Goal: Information Seeking & Learning: Learn about a topic

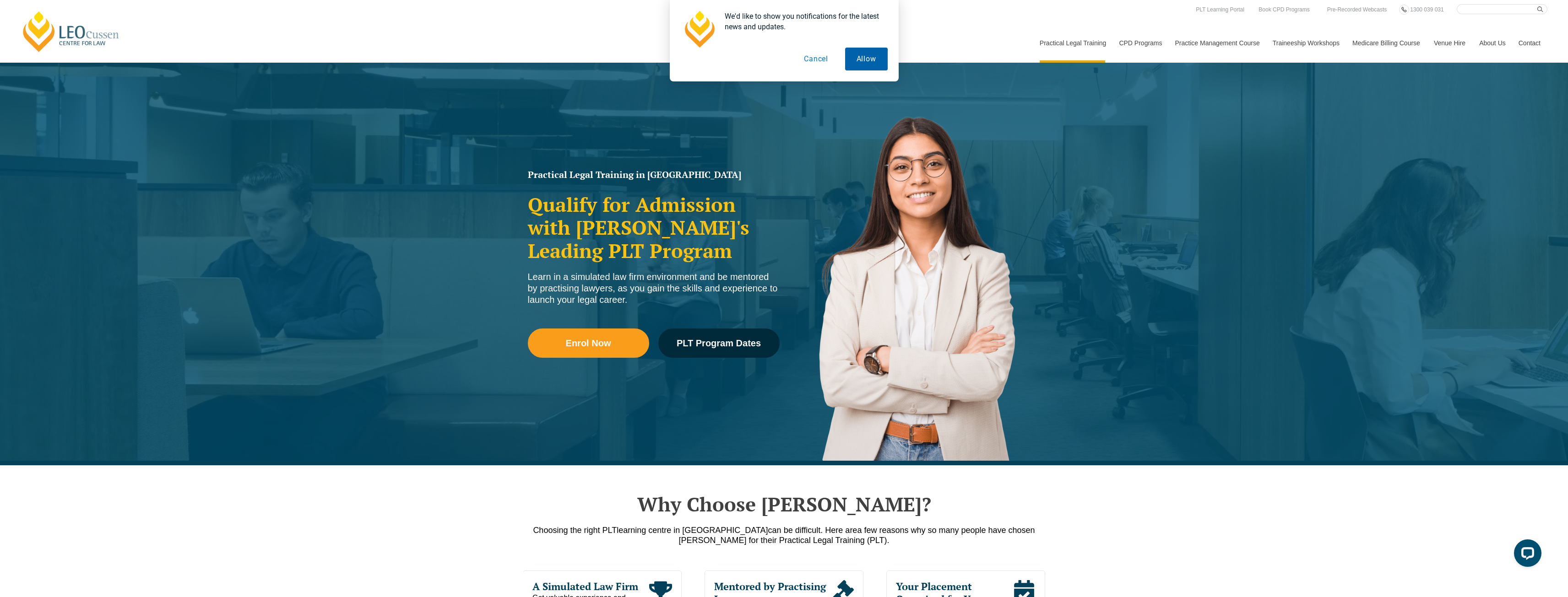
click at [870, 54] on button "Allow" at bounding box center [866, 59] width 43 height 23
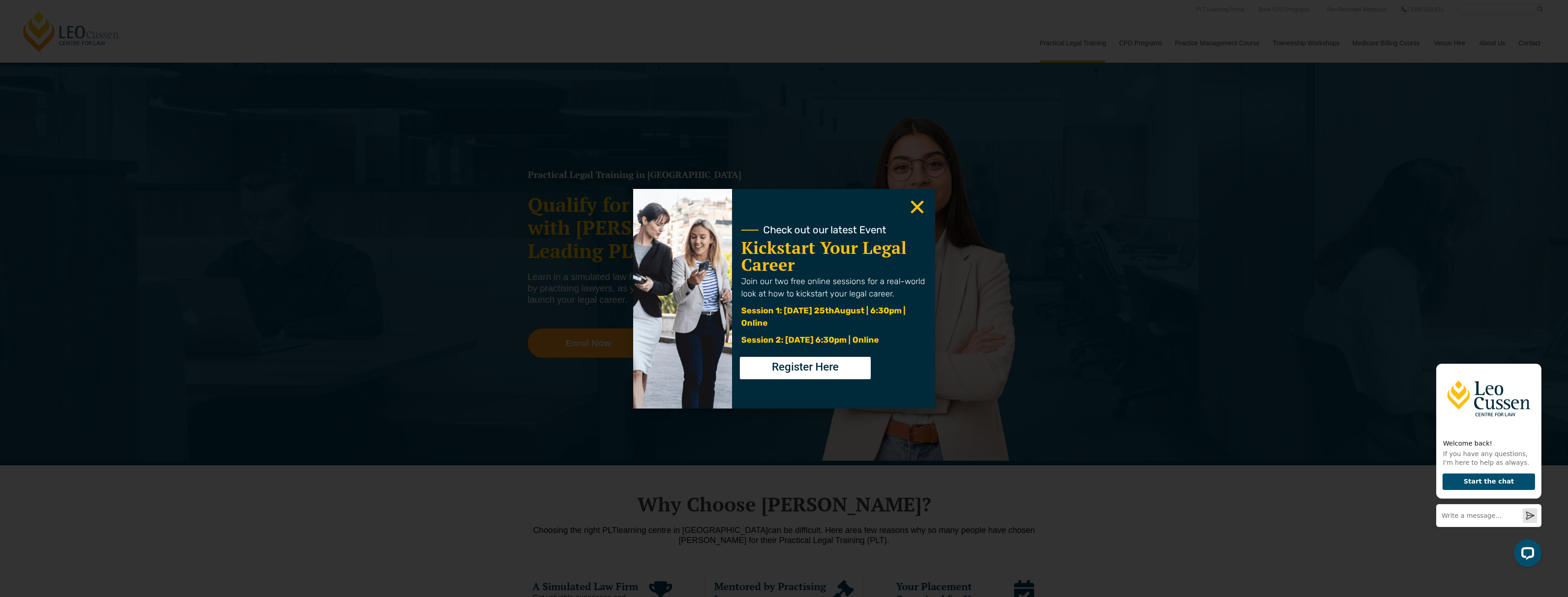
click at [917, 211] on icon "Close" at bounding box center [917, 207] width 18 height 18
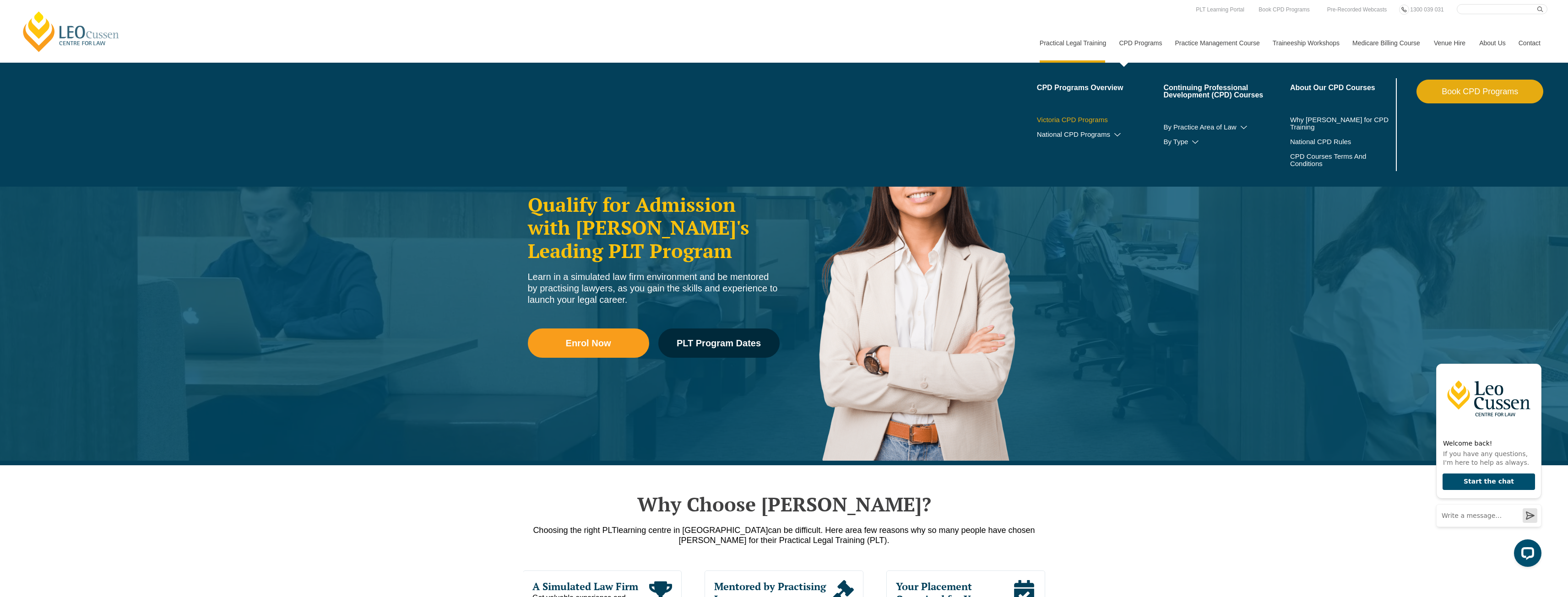
click at [1078, 123] on link "Victoria CPD Programs" at bounding box center [1100, 120] width 127 height 7
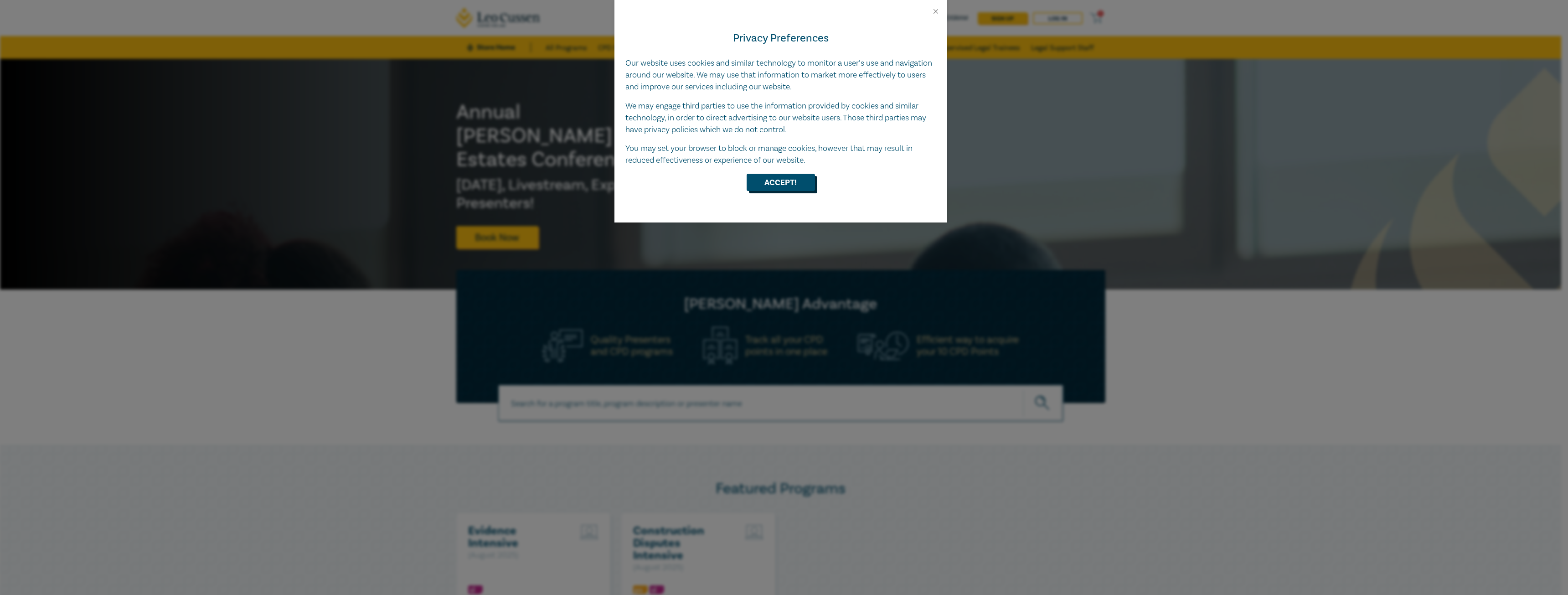
click at [786, 177] on button "Accept!" at bounding box center [781, 182] width 68 height 17
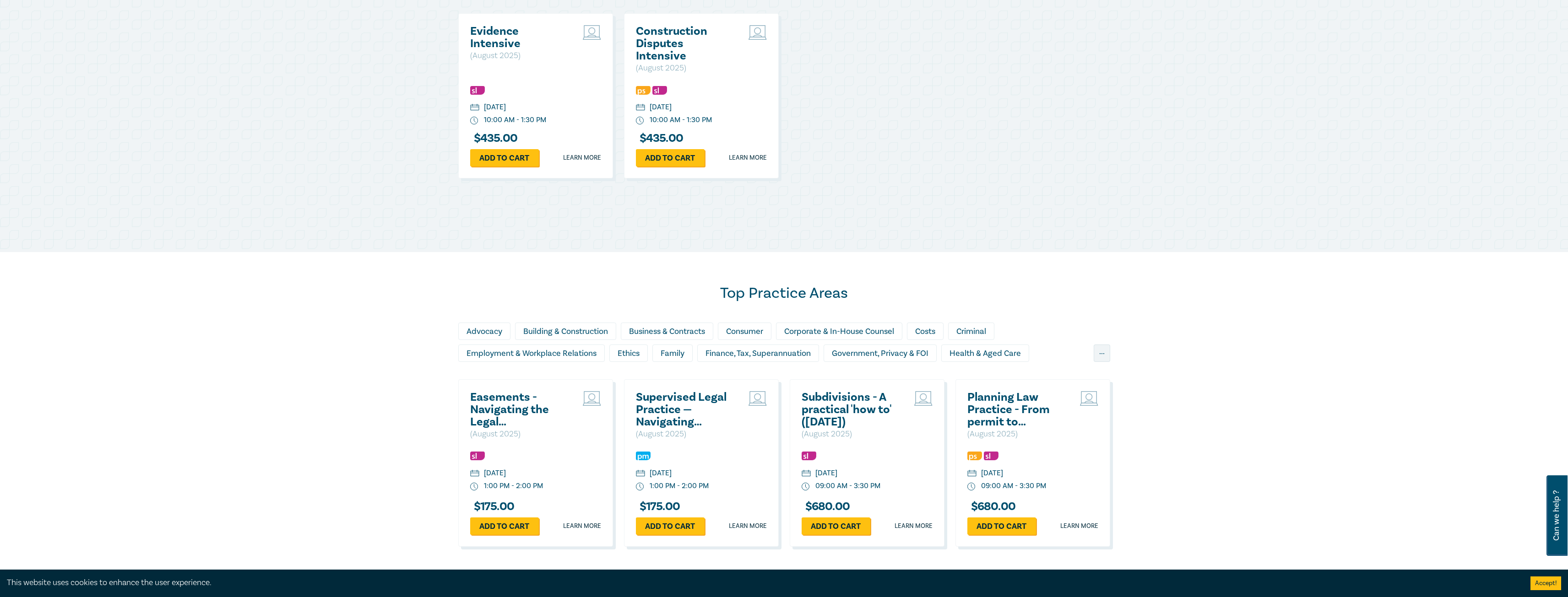
scroll to position [504, 0]
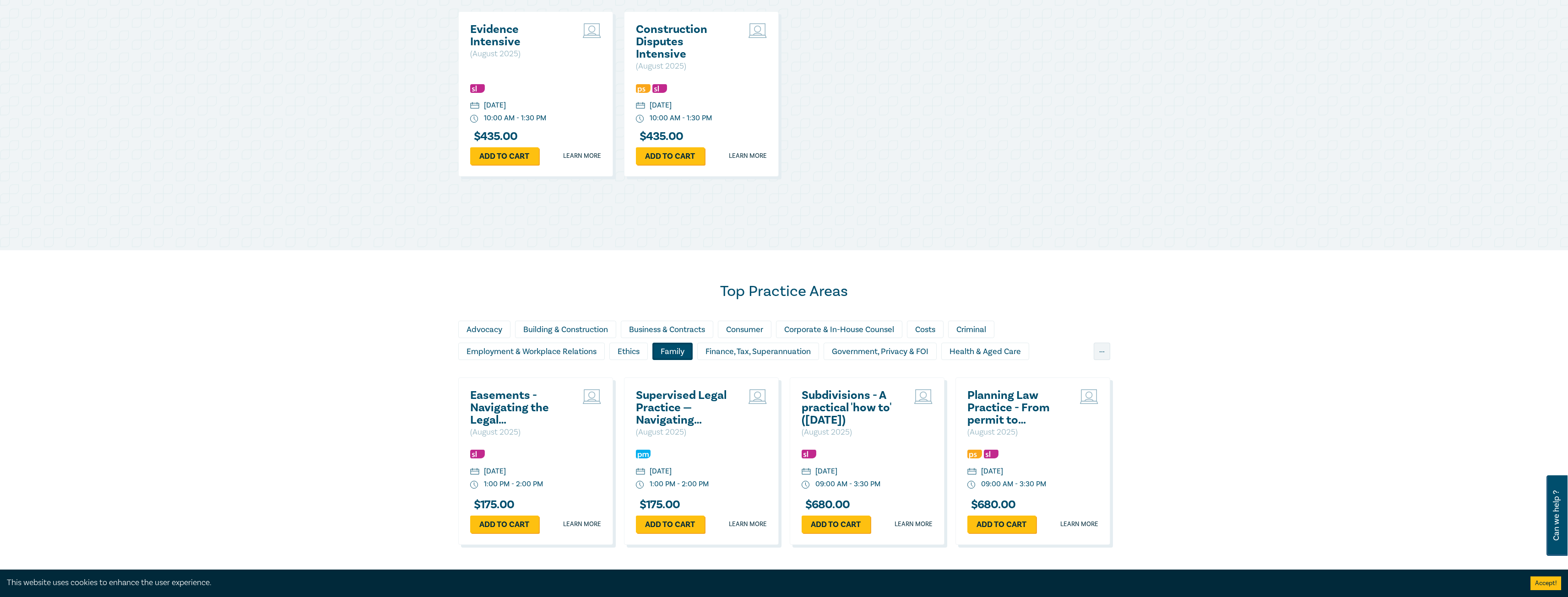
click at [679, 354] on div "Family" at bounding box center [672, 351] width 40 height 17
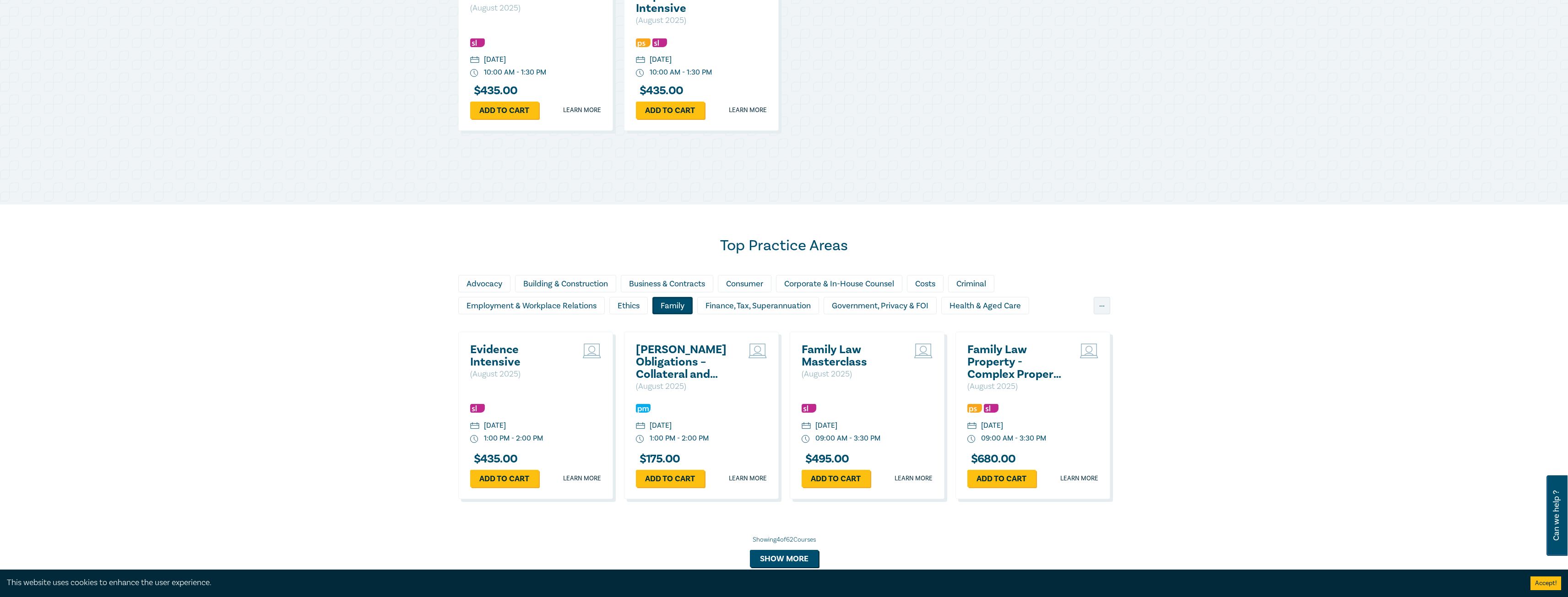
scroll to position [595, 0]
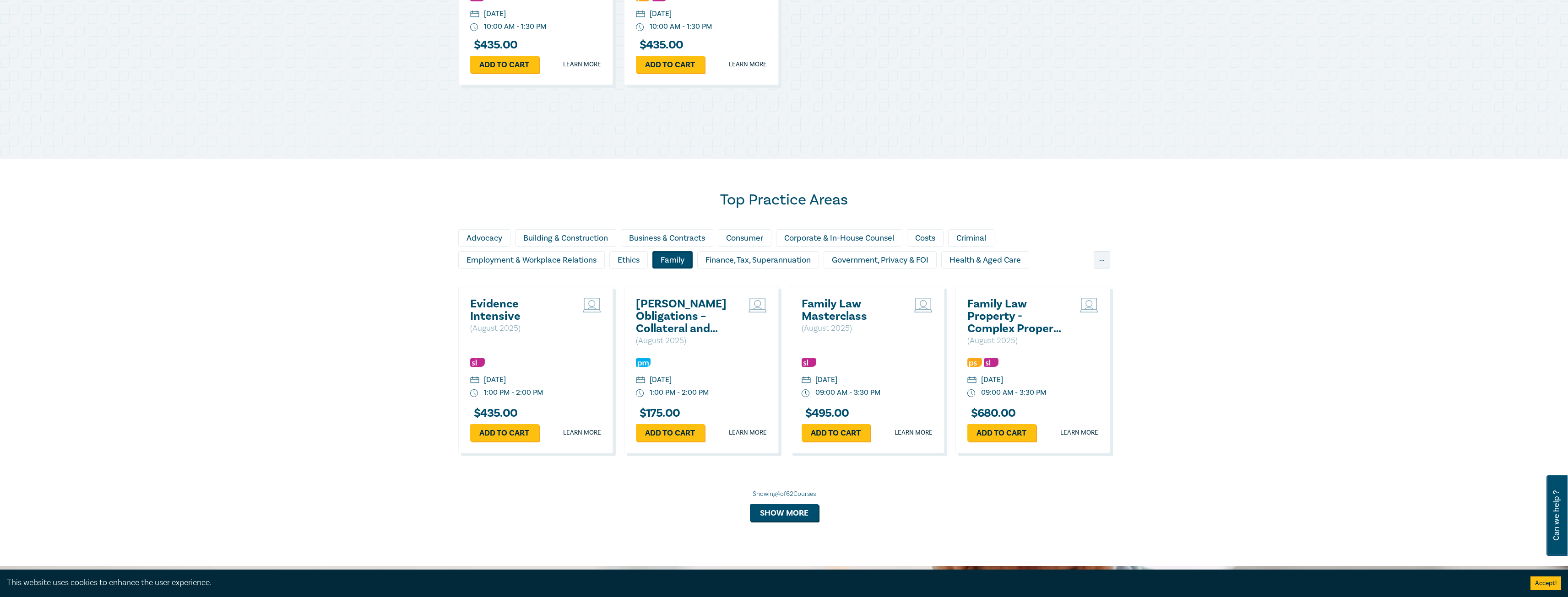
click at [855, 305] on h2 "Family Law Masterclass" at bounding box center [850, 310] width 98 height 24
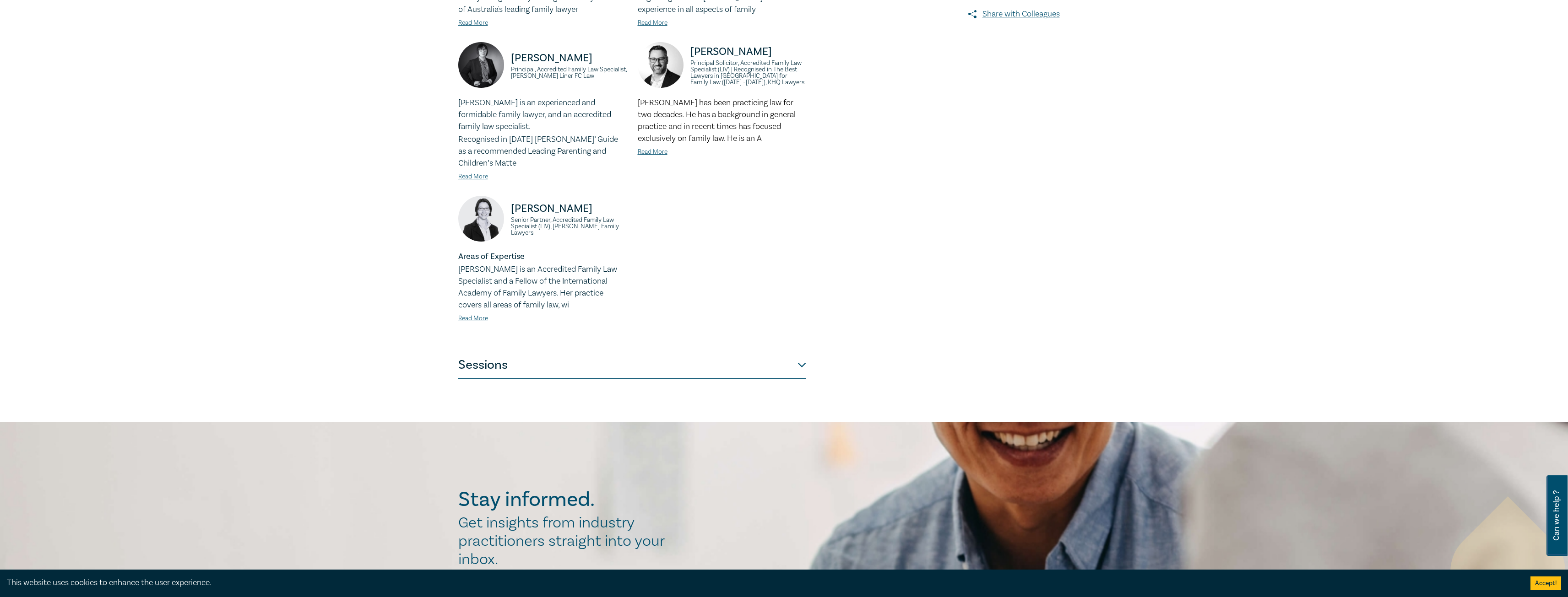
scroll to position [46, 0]
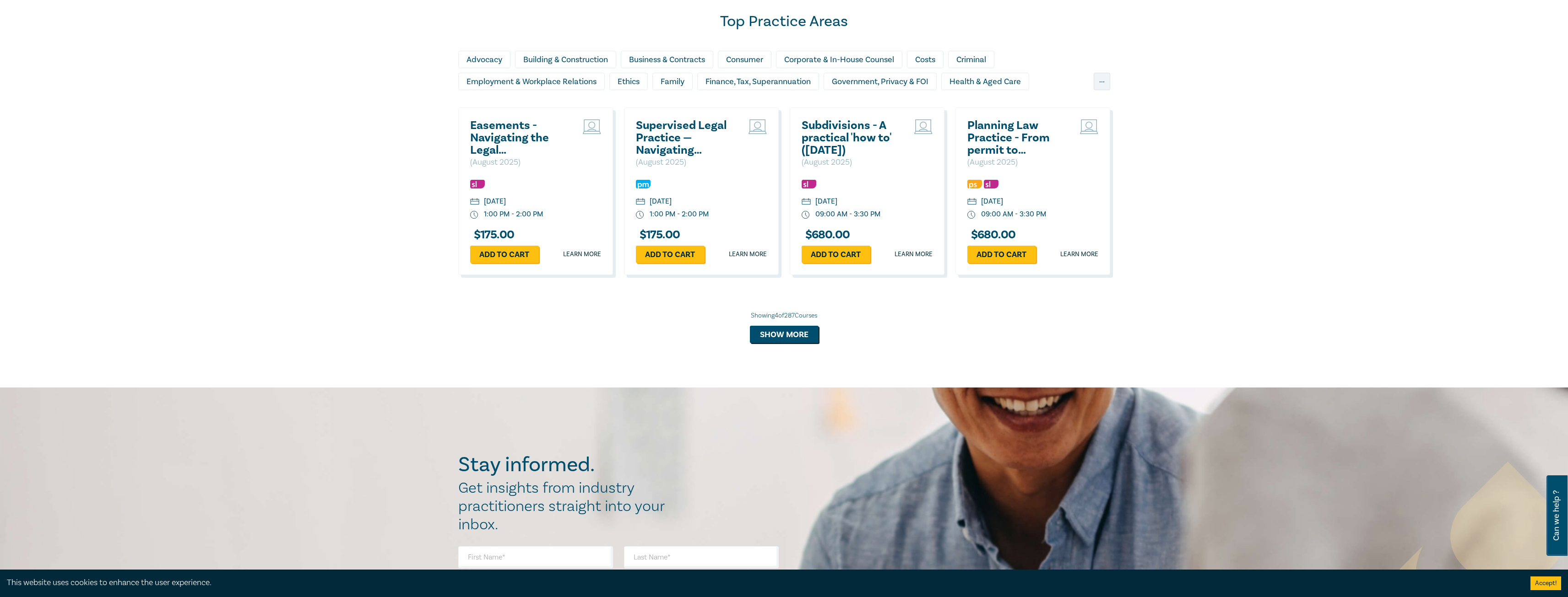
scroll to position [780, 0]
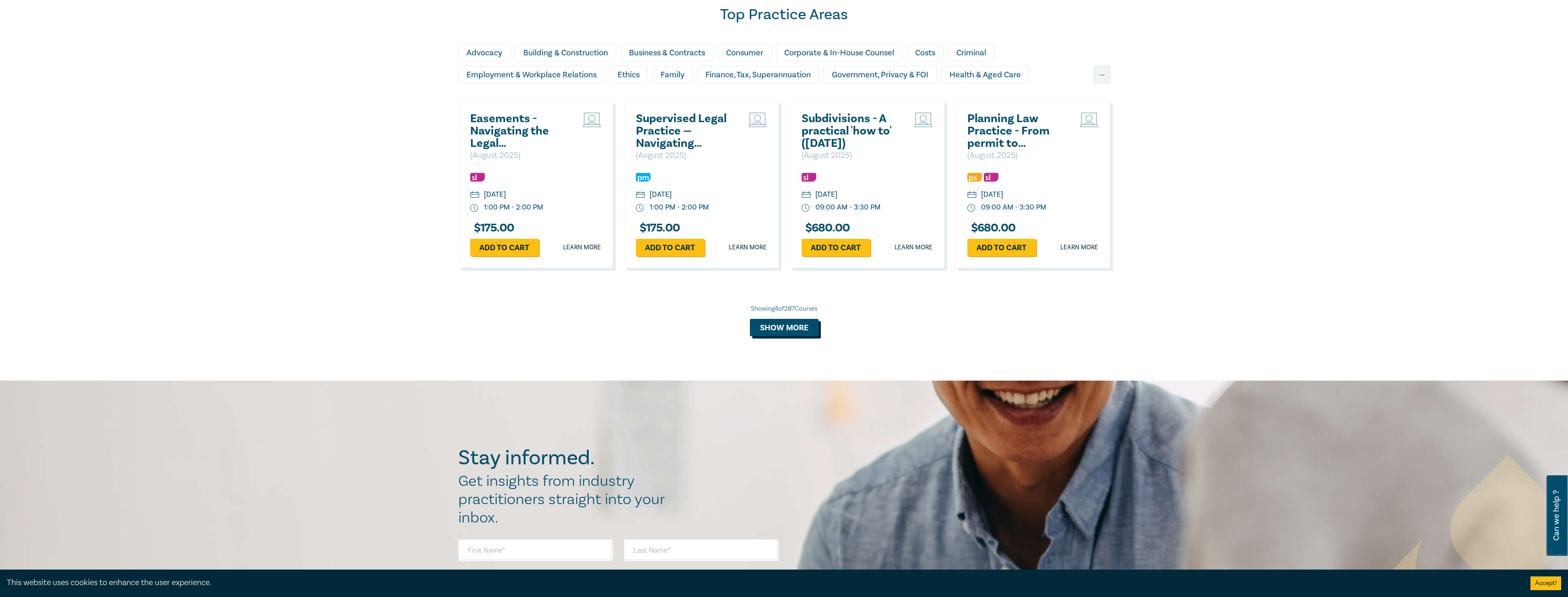
click at [801, 327] on button "Show more" at bounding box center [784, 328] width 68 height 17
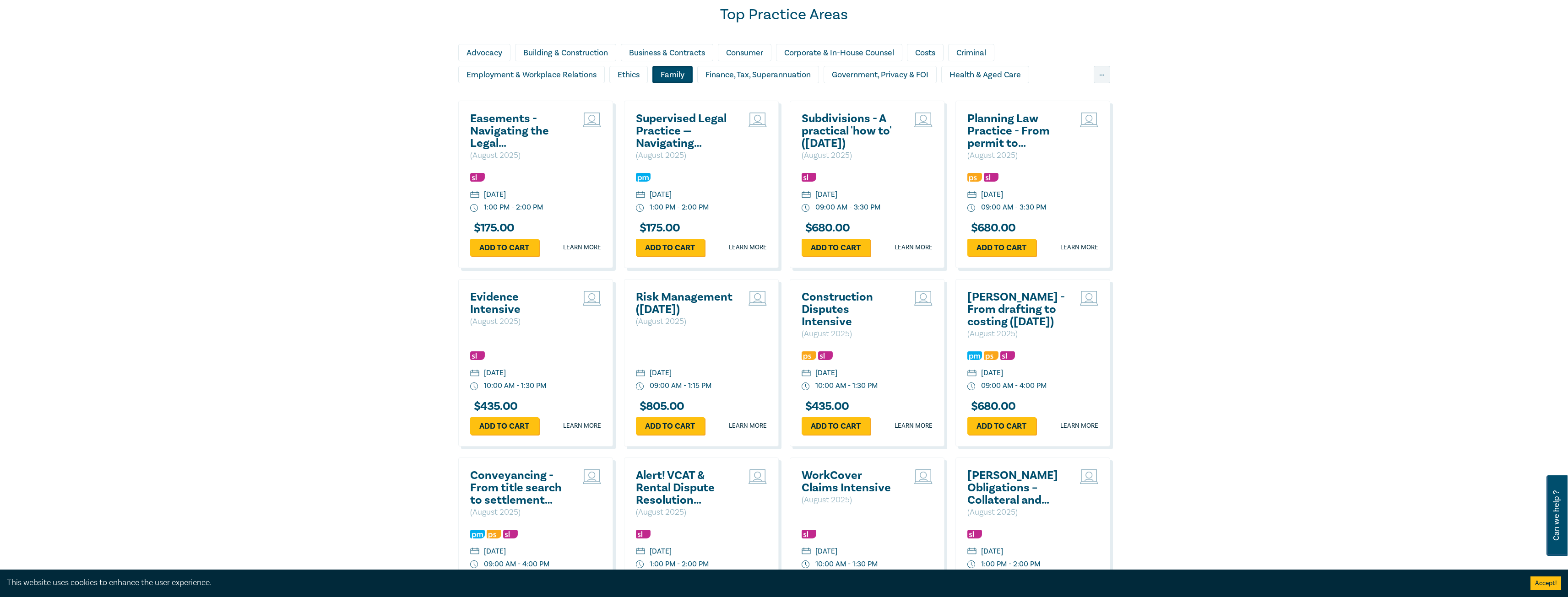
click at [680, 73] on div "Family" at bounding box center [672, 75] width 40 height 17
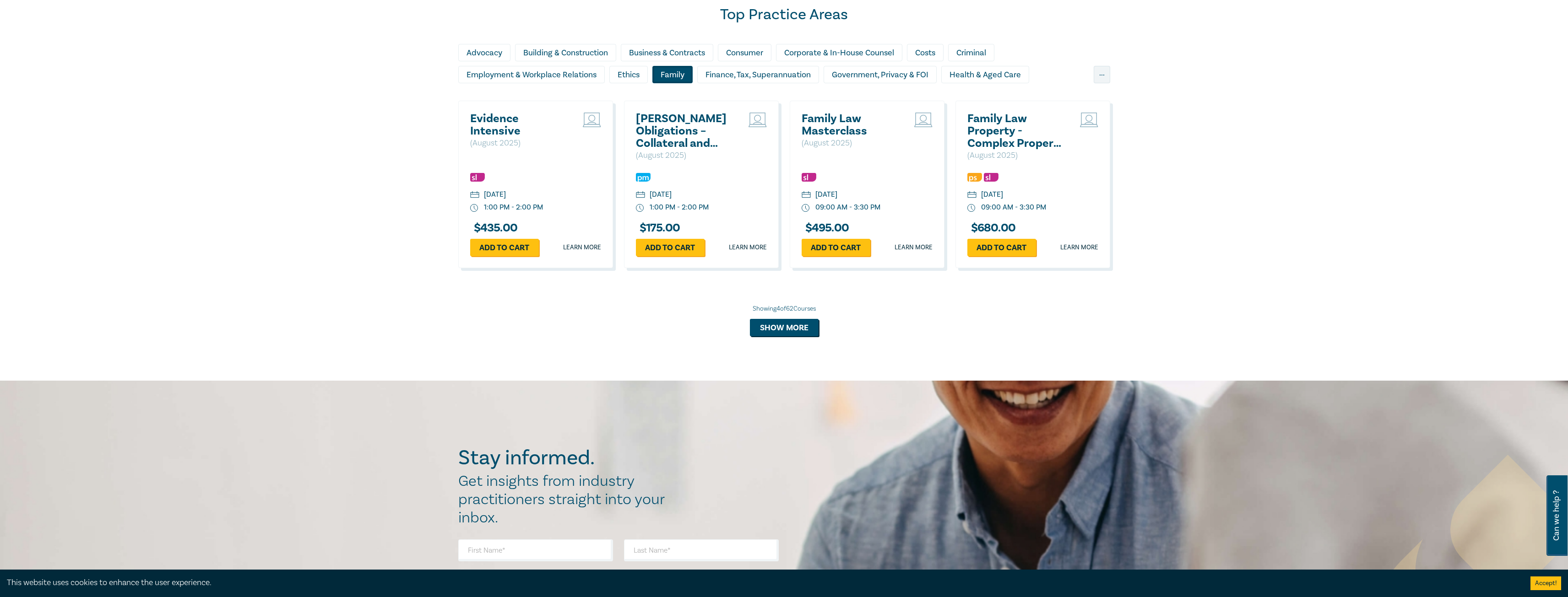
click at [680, 73] on div "Family" at bounding box center [672, 75] width 40 height 17
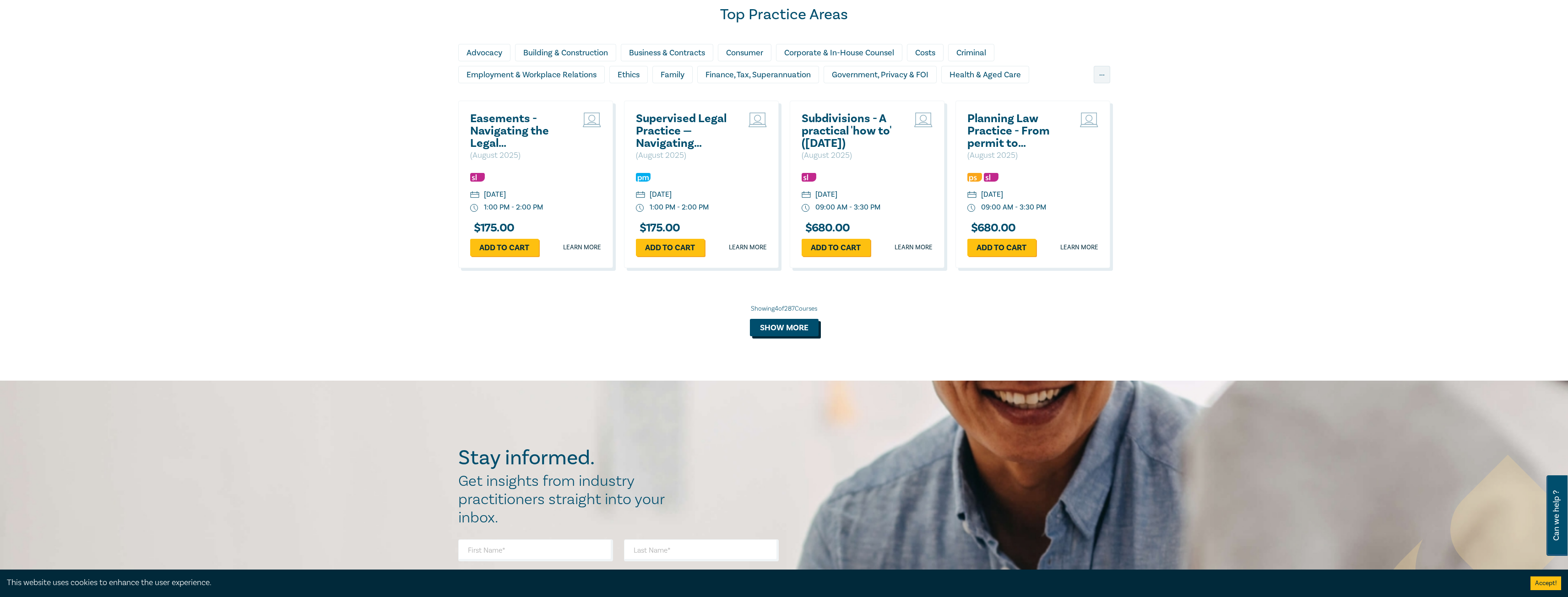
click at [808, 327] on button "Show more" at bounding box center [784, 328] width 68 height 17
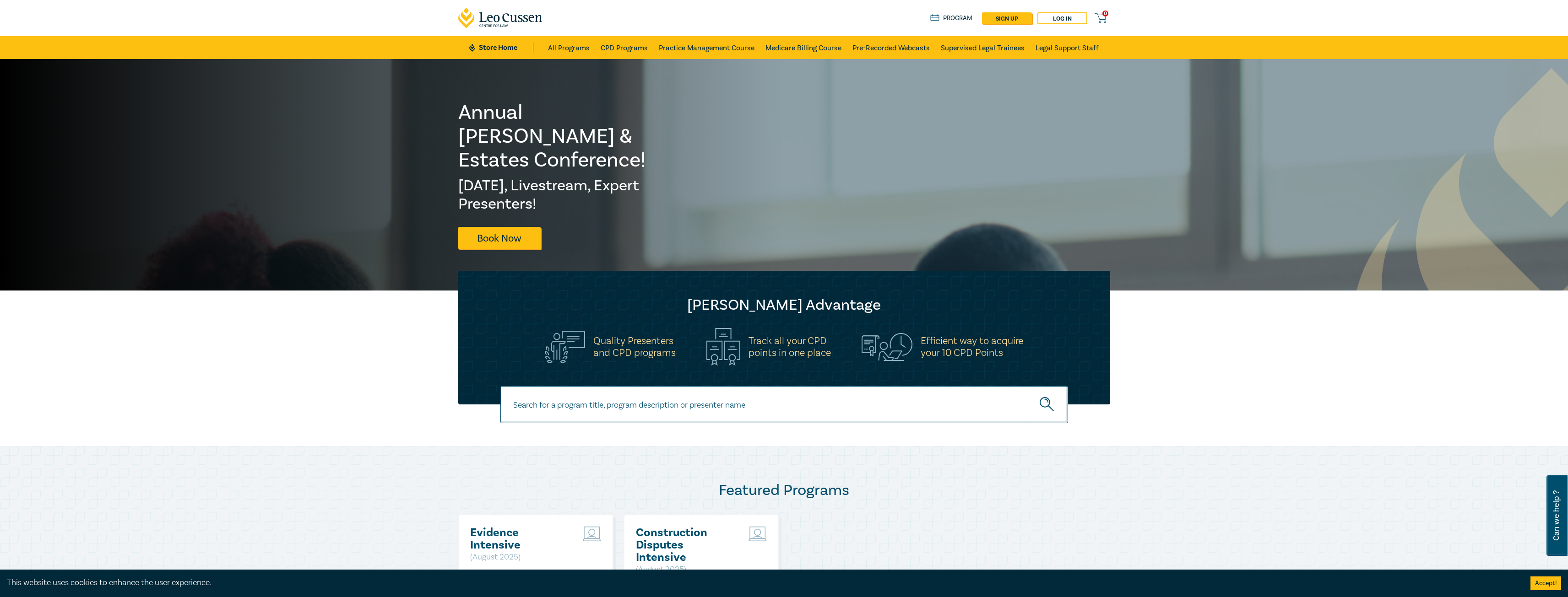
scroll to position [46, 0]
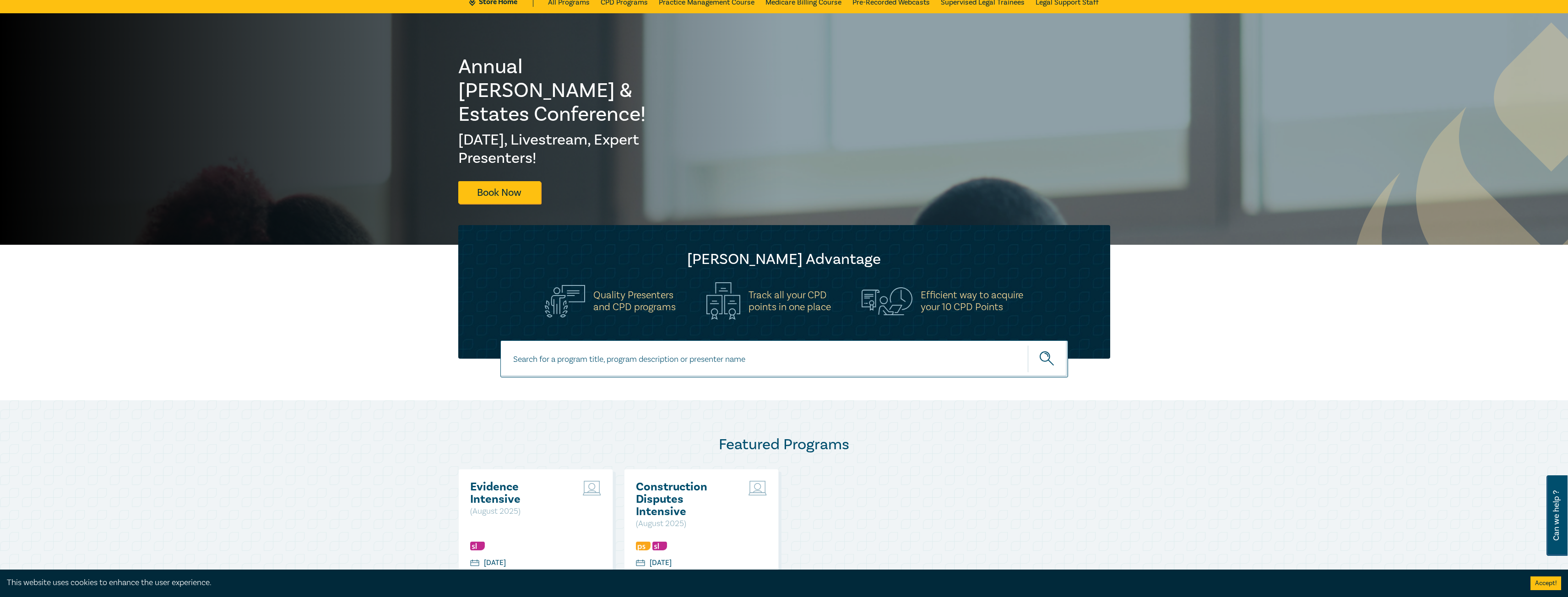
click at [790, 369] on input at bounding box center [784, 359] width 568 height 37
type input "AI"
click at [1028, 345] on button "submit" at bounding box center [1048, 359] width 40 height 28
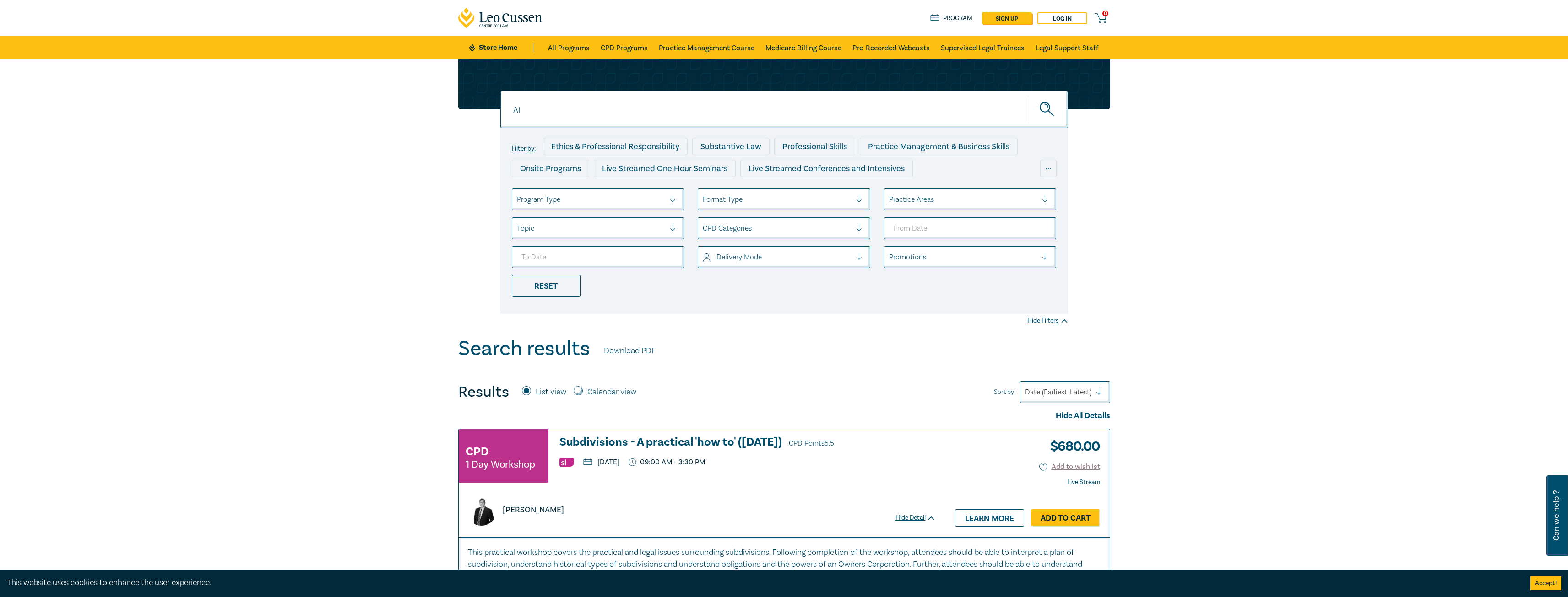
click at [606, 106] on input "AI" at bounding box center [784, 109] width 568 height 37
drag, startPoint x: 680, startPoint y: 101, endPoint x: 422, endPoint y: 110, distance: 258.2
click at [422, 110] on div "AI AI AI Filter by: Ethics & Professional Responsibility Substantive Law Profes…" at bounding box center [784, 198] width 1568 height 278
type input "artificial intelligence"
click at [1028, 96] on button "submit" at bounding box center [1048, 110] width 40 height 28
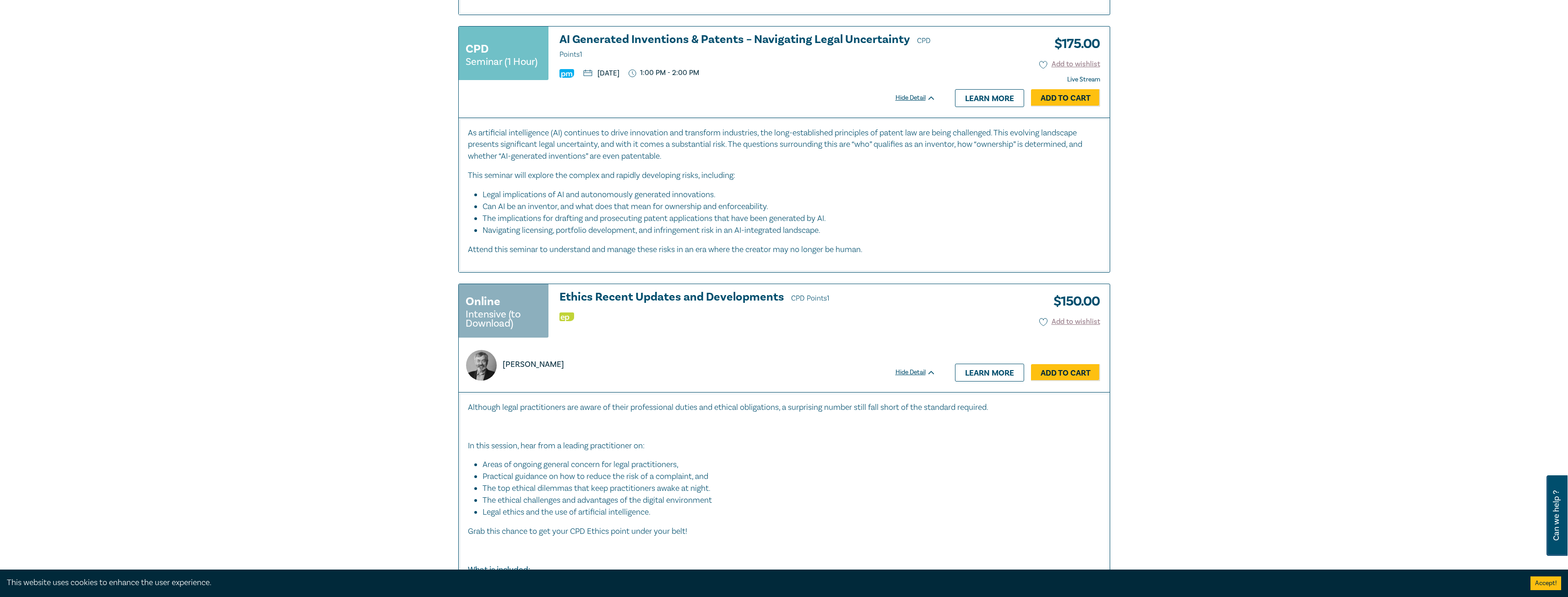
scroll to position [824, 0]
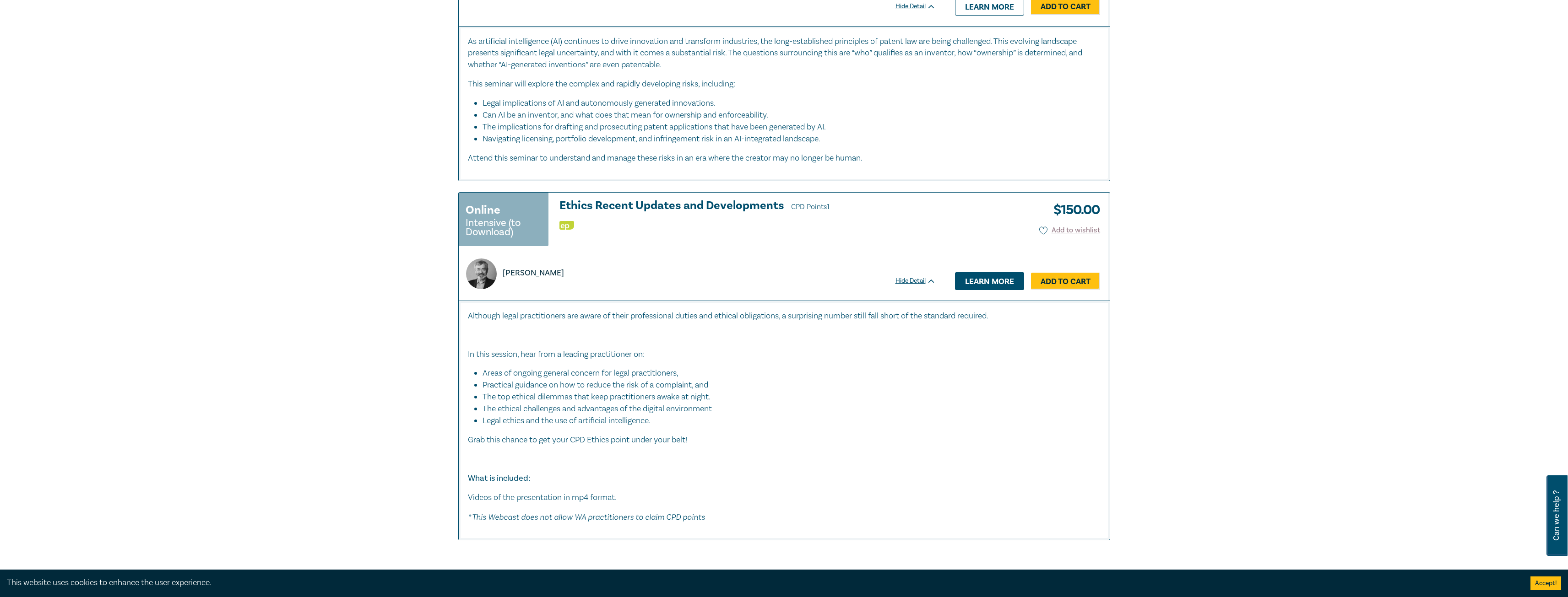
click at [1003, 278] on link "Learn more" at bounding box center [989, 281] width 69 height 17
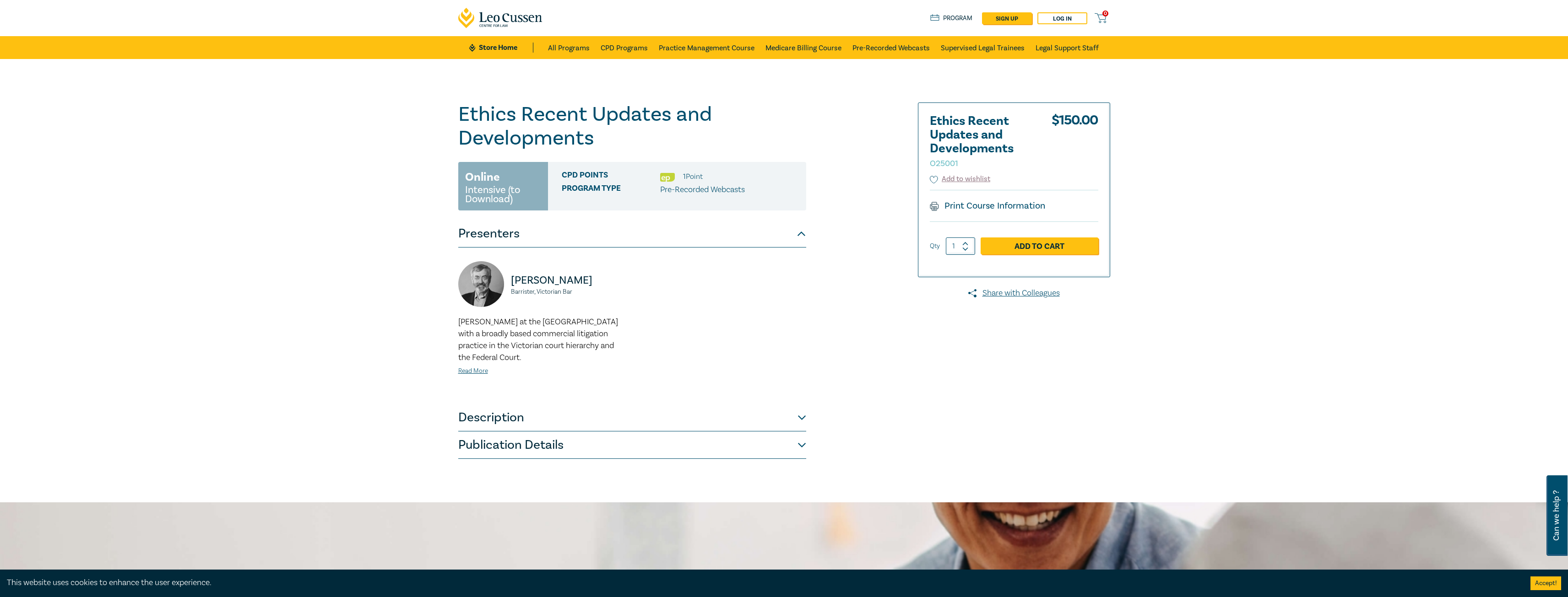
click at [795, 416] on button "Description" at bounding box center [632, 417] width 348 height 27
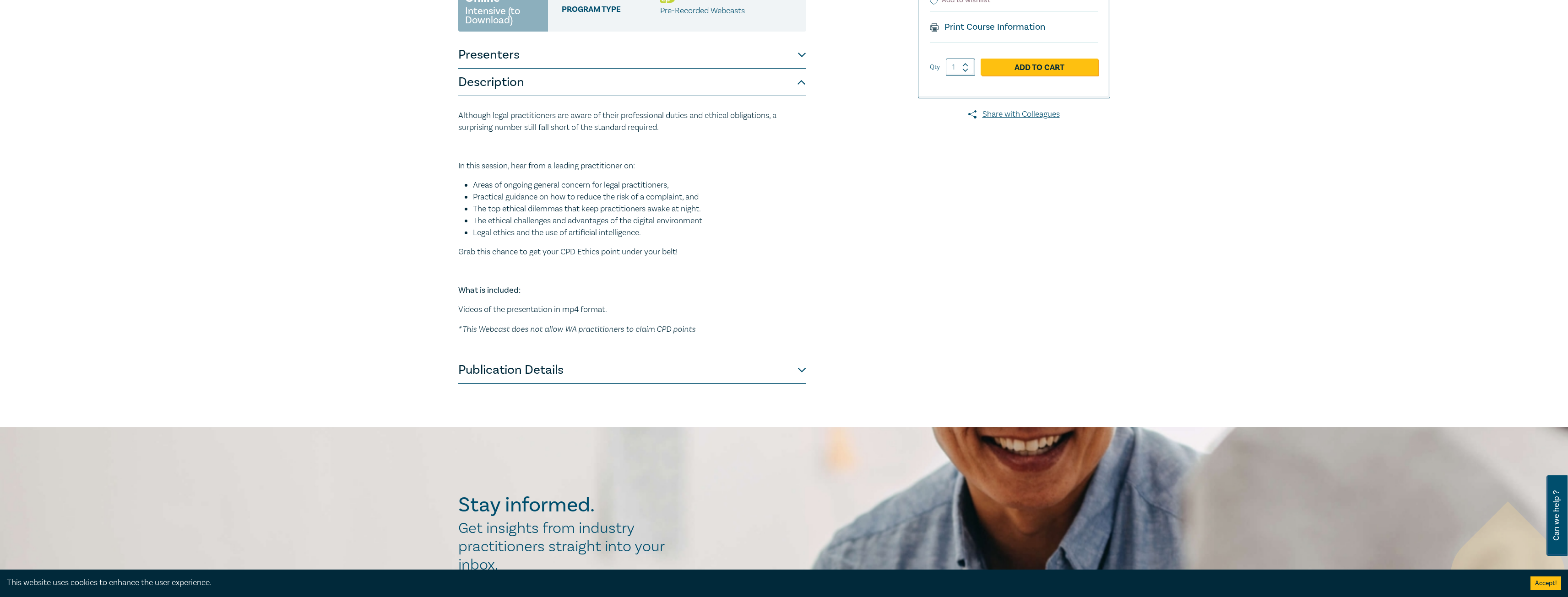
scroll to position [183, 0]
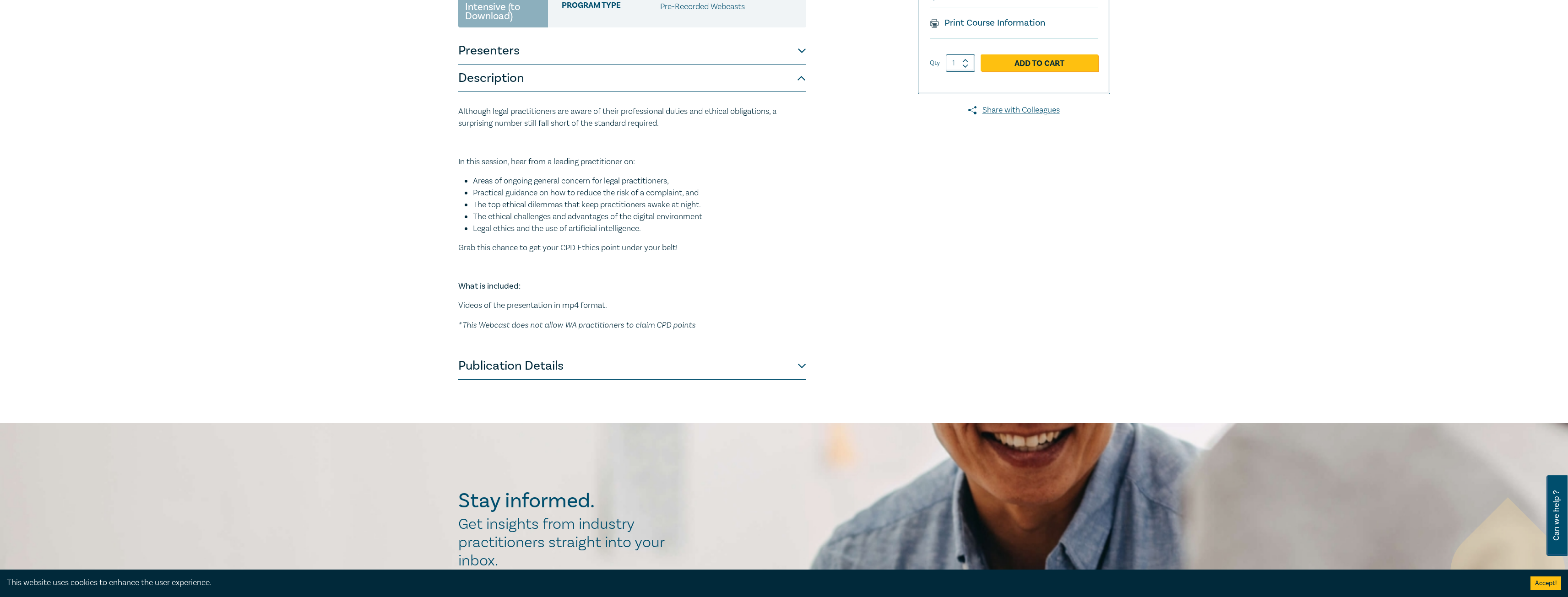
click at [804, 367] on button "Publication Details" at bounding box center [632, 366] width 348 height 27
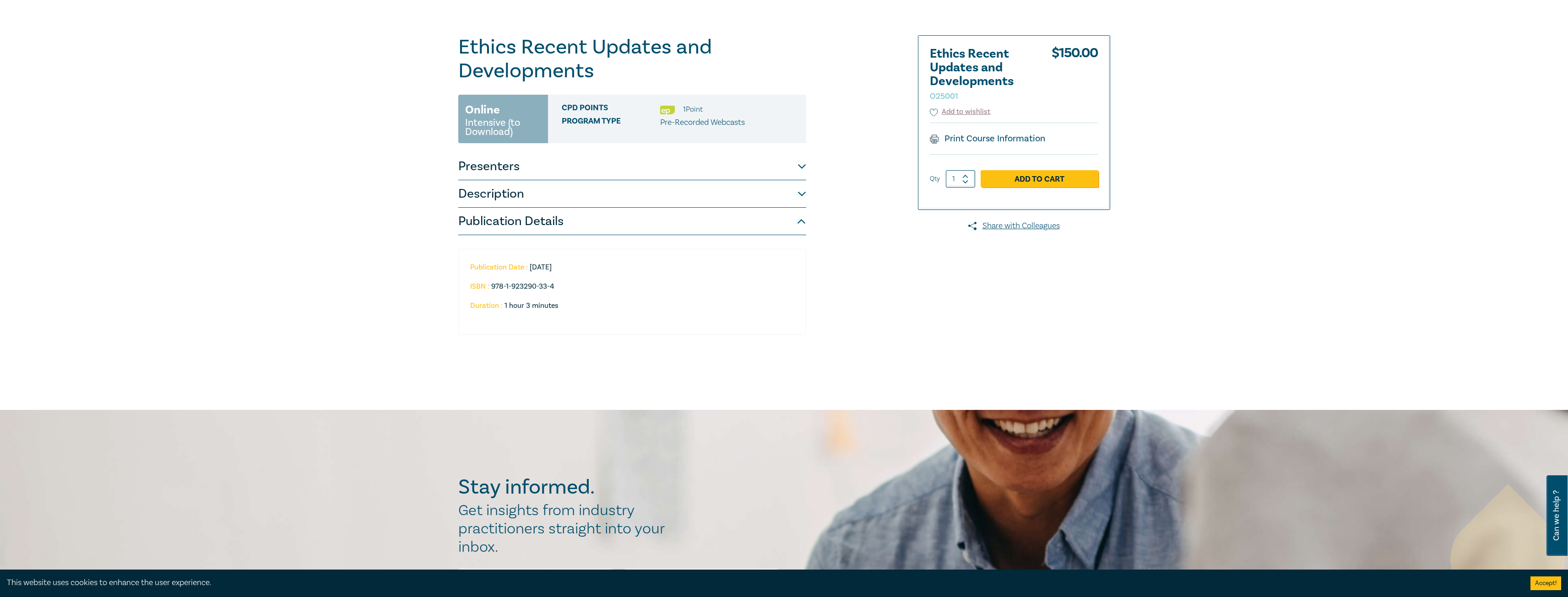
scroll to position [0, 0]
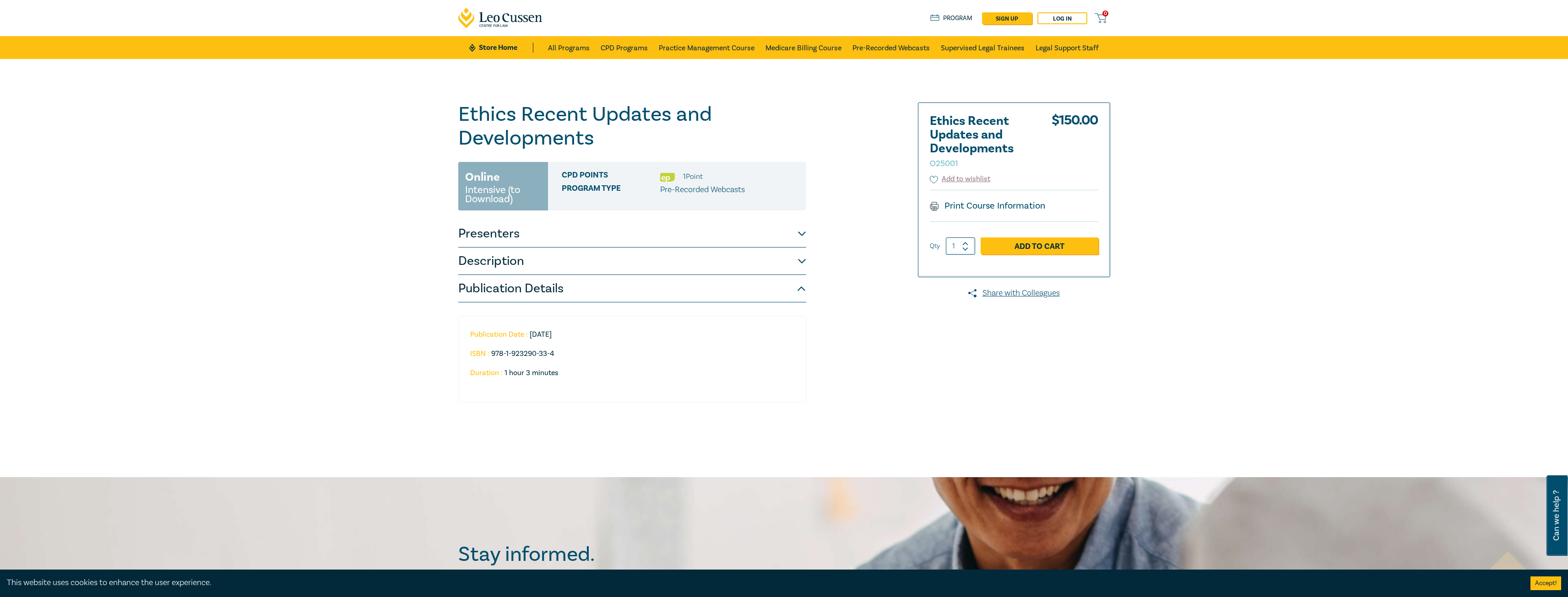
click at [637, 236] on button "Presenters" at bounding box center [632, 233] width 348 height 27
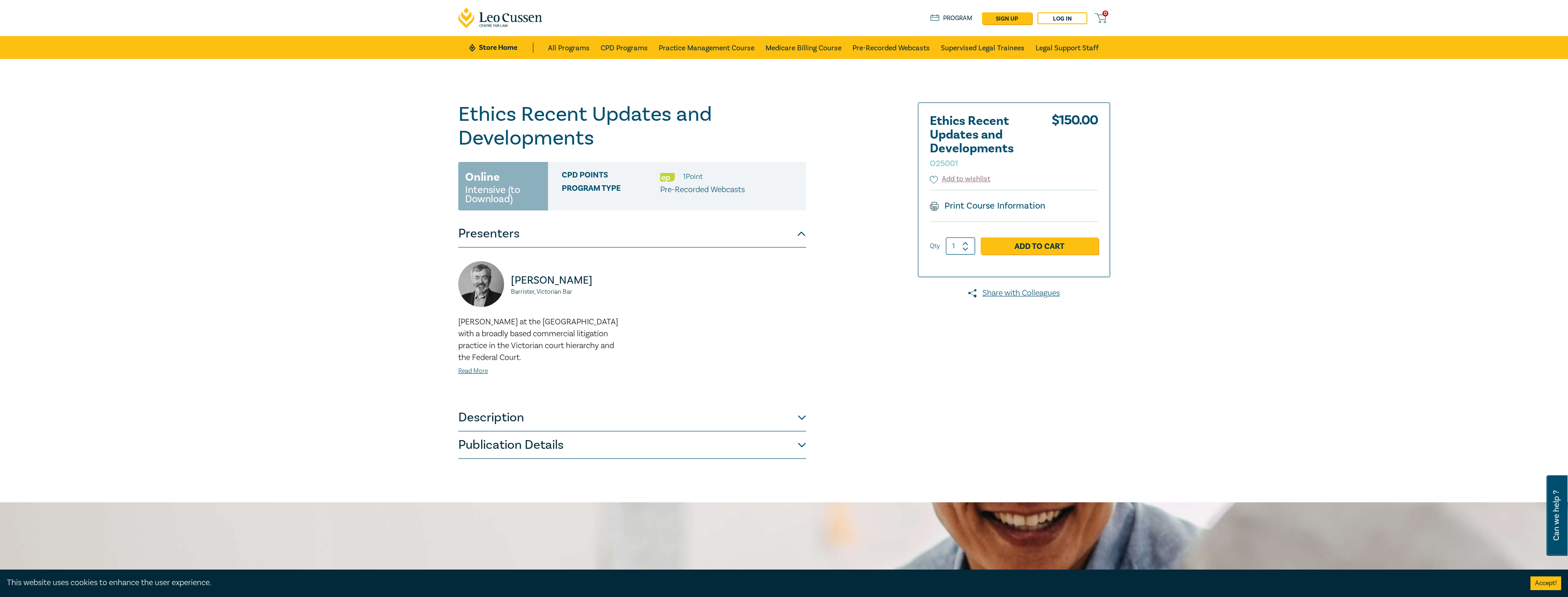
click at [575, 423] on button "Description" at bounding box center [632, 417] width 348 height 27
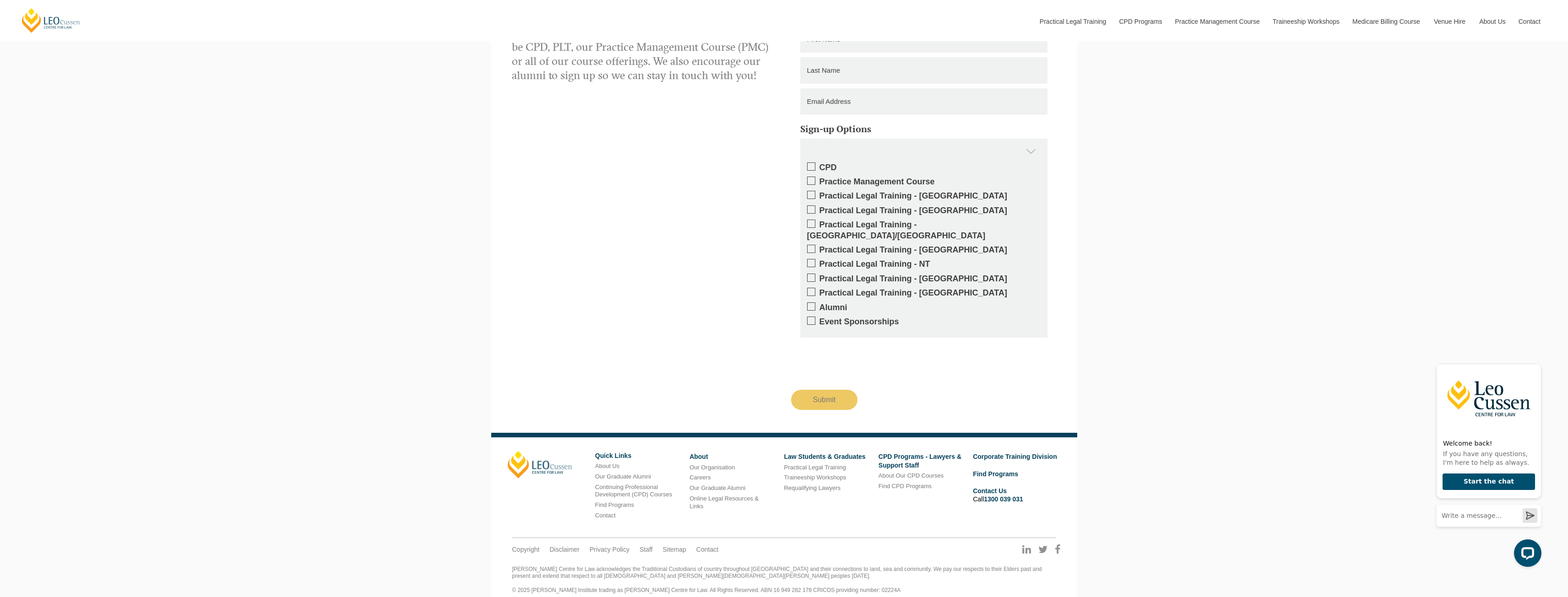
scroll to position [732, 0]
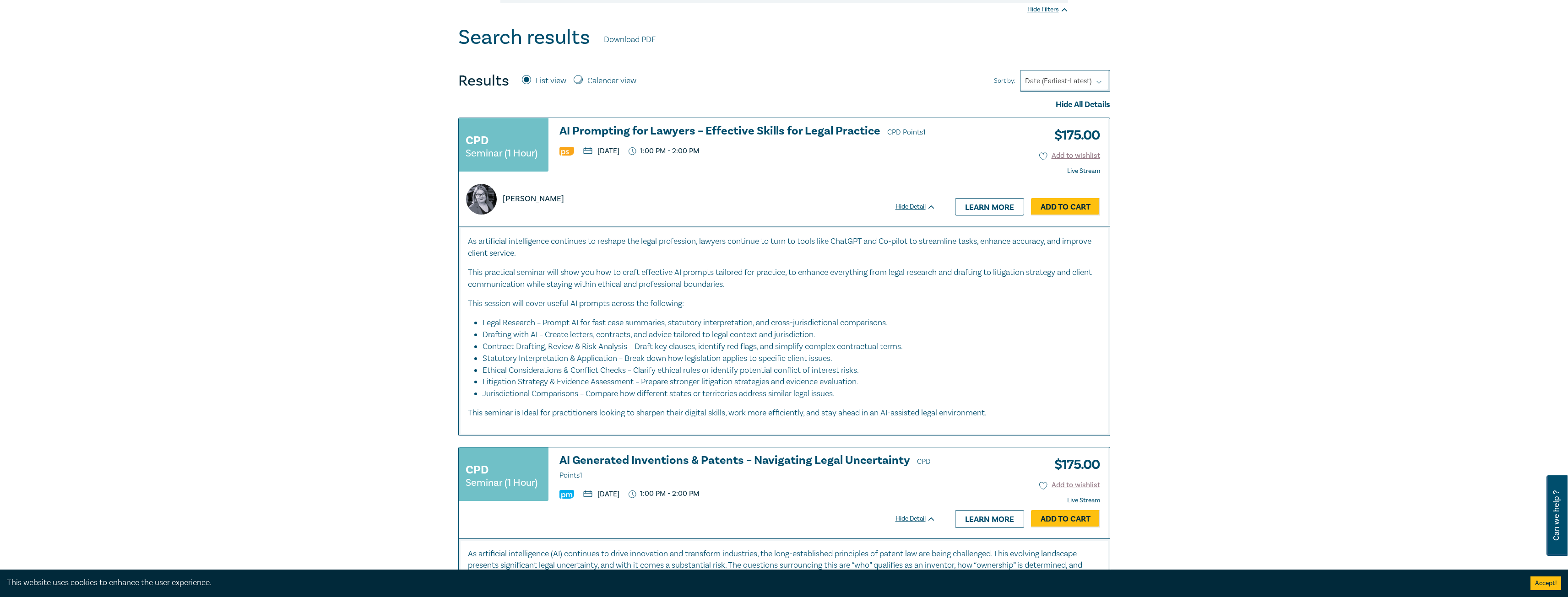
scroll to position [229, 0]
